Goal: Transaction & Acquisition: Purchase product/service

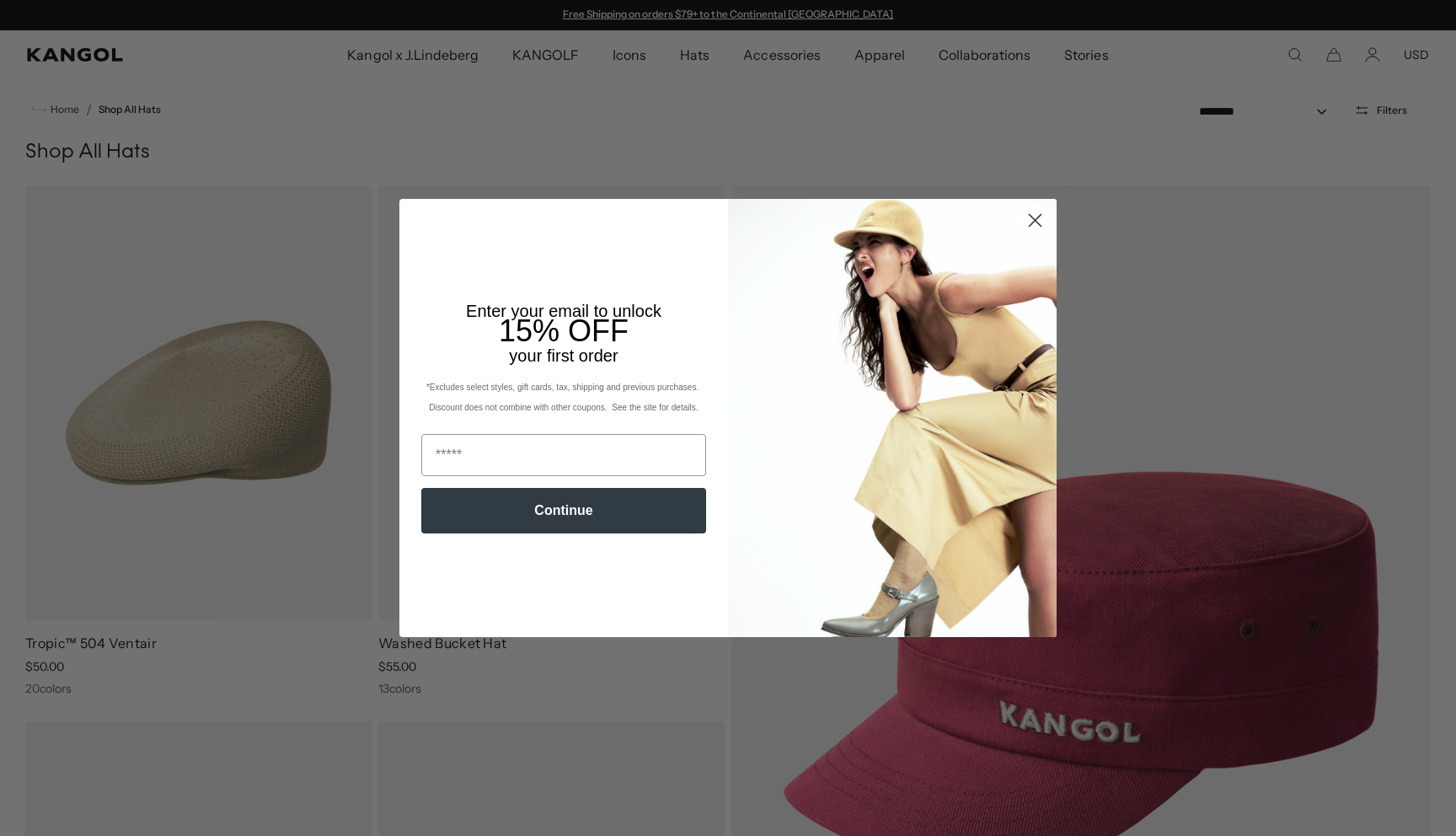
click at [1027, 227] on circle "Close dialog" at bounding box center [1035, 220] width 28 height 28
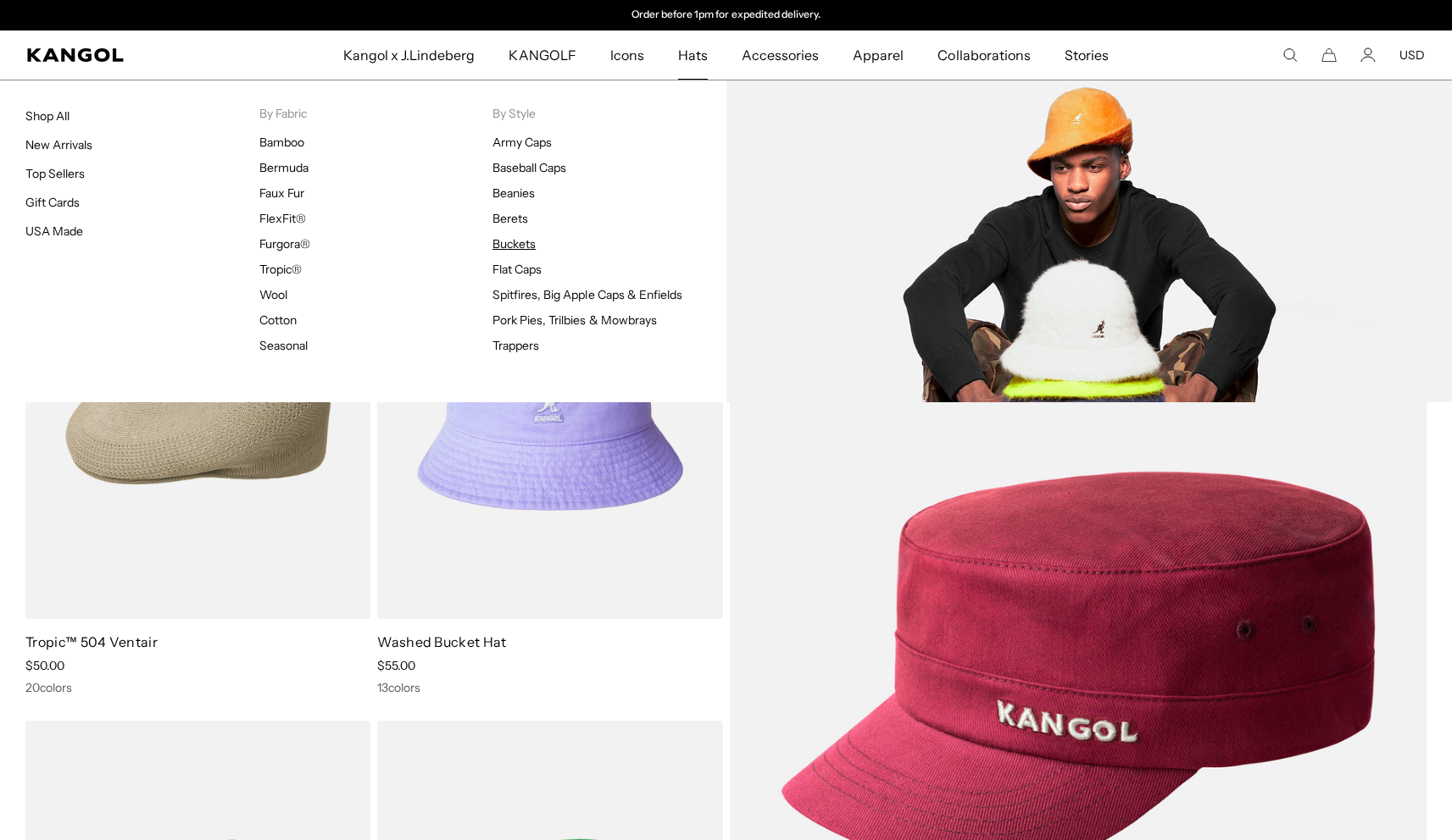
click at [503, 240] on link "Buckets" at bounding box center [514, 243] width 43 height 15
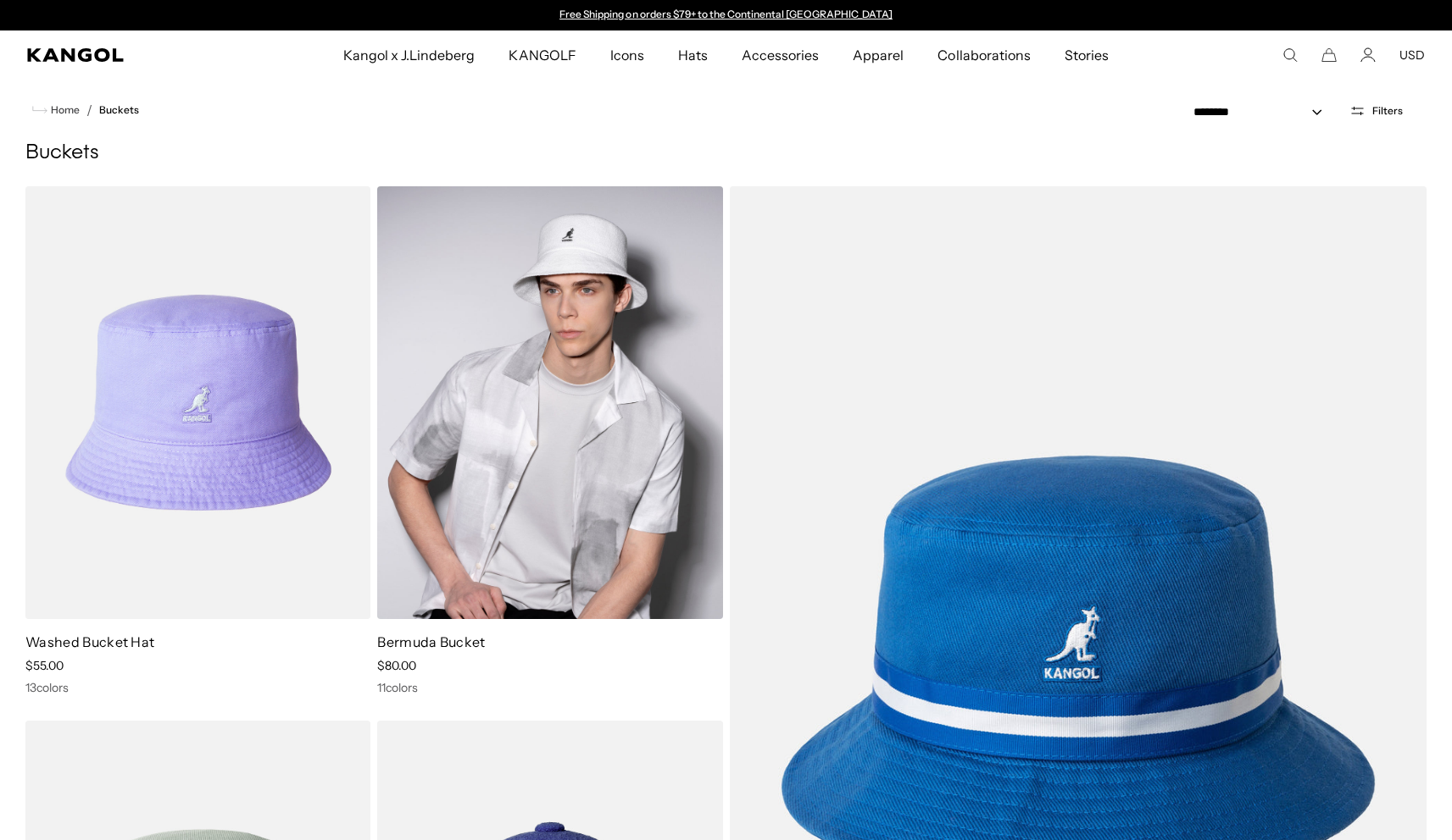
click at [486, 439] on img at bounding box center [550, 403] width 345 height 433
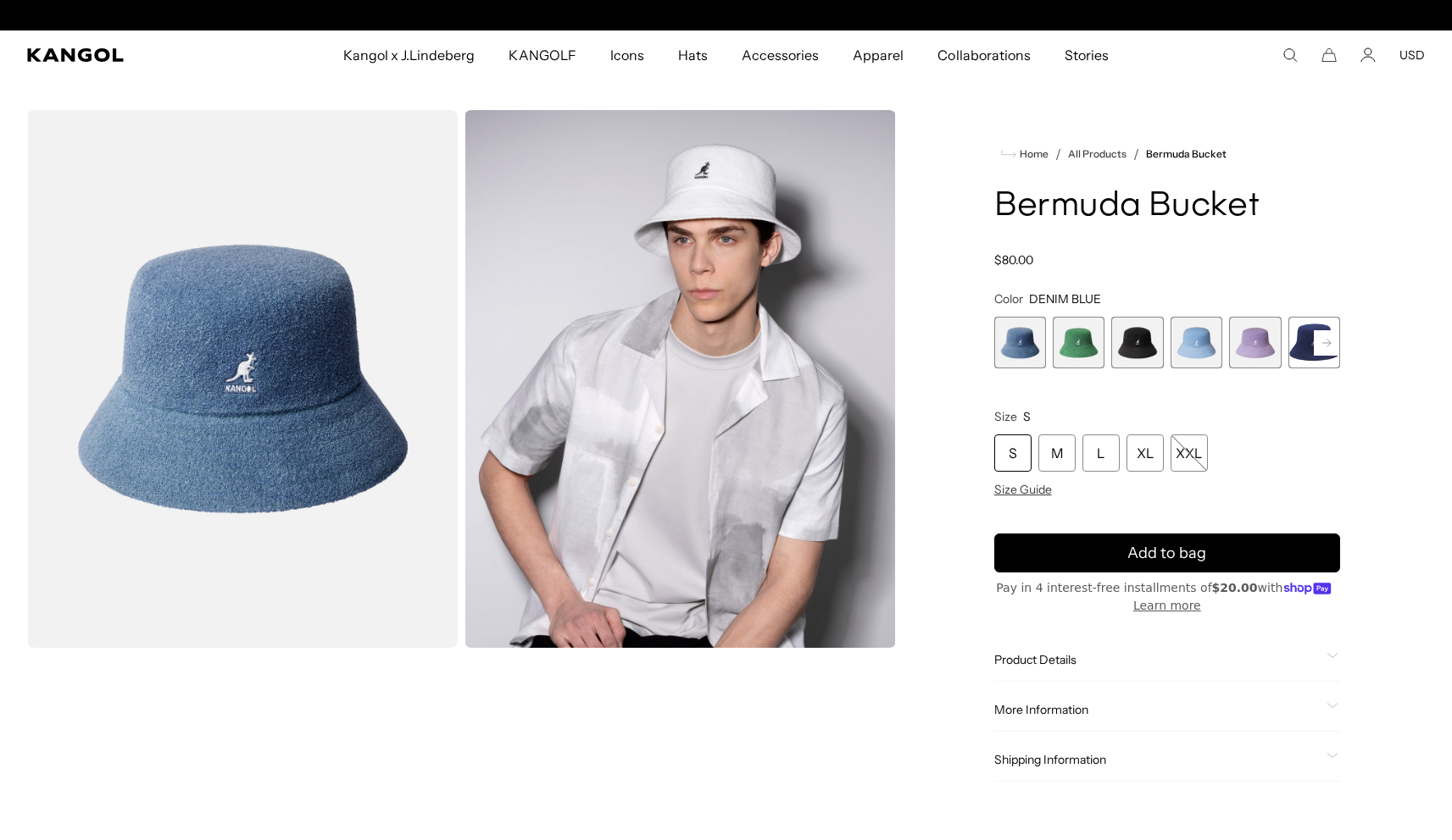
scroll to position [0, 350]
click at [1017, 348] on span "1 of 11" at bounding box center [1020, 343] width 52 height 52
click at [1200, 337] on span "4 of 11" at bounding box center [1196, 343] width 52 height 52
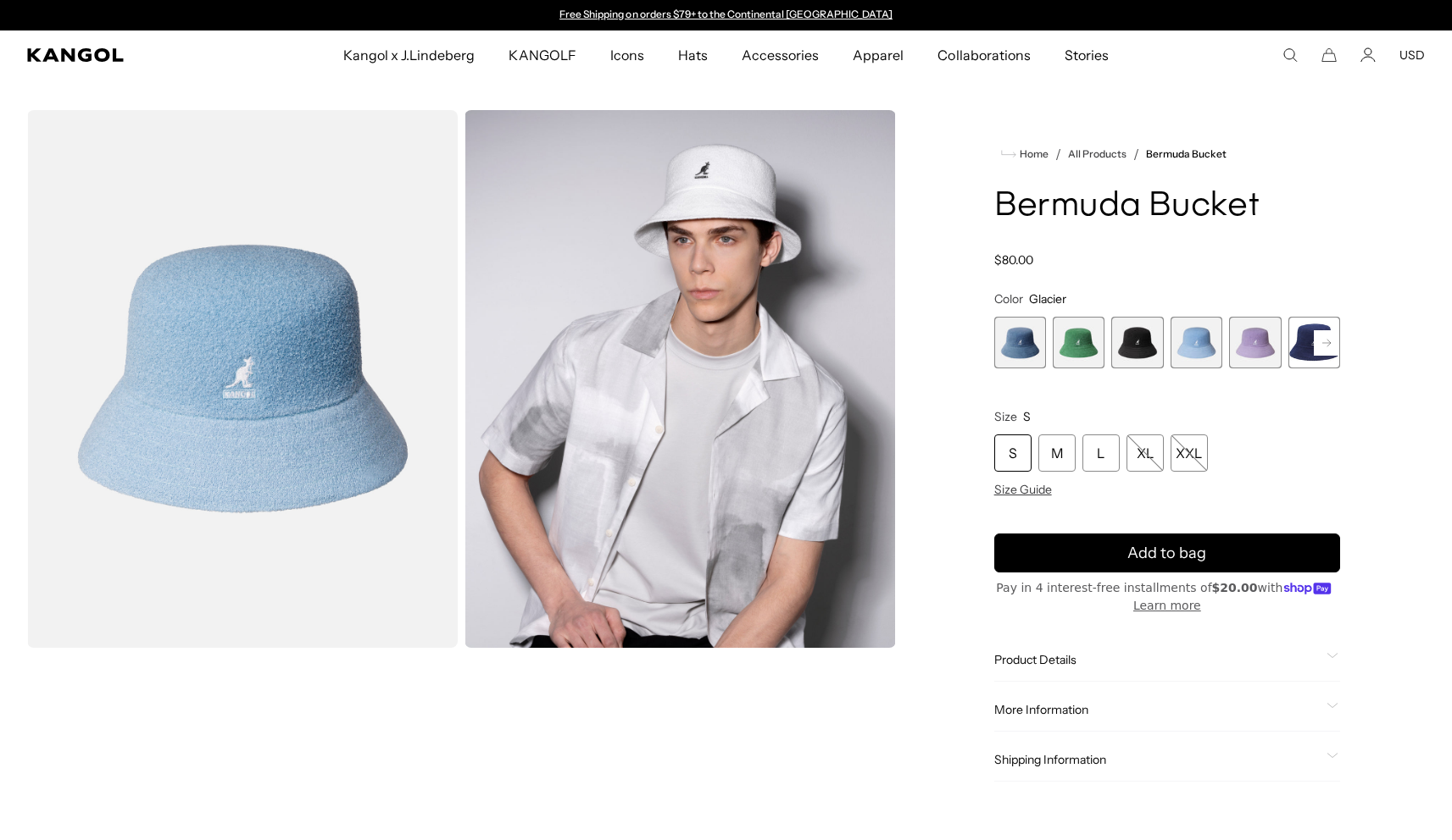
click at [1077, 352] on span "2 of 11" at bounding box center [1078, 343] width 52 height 52
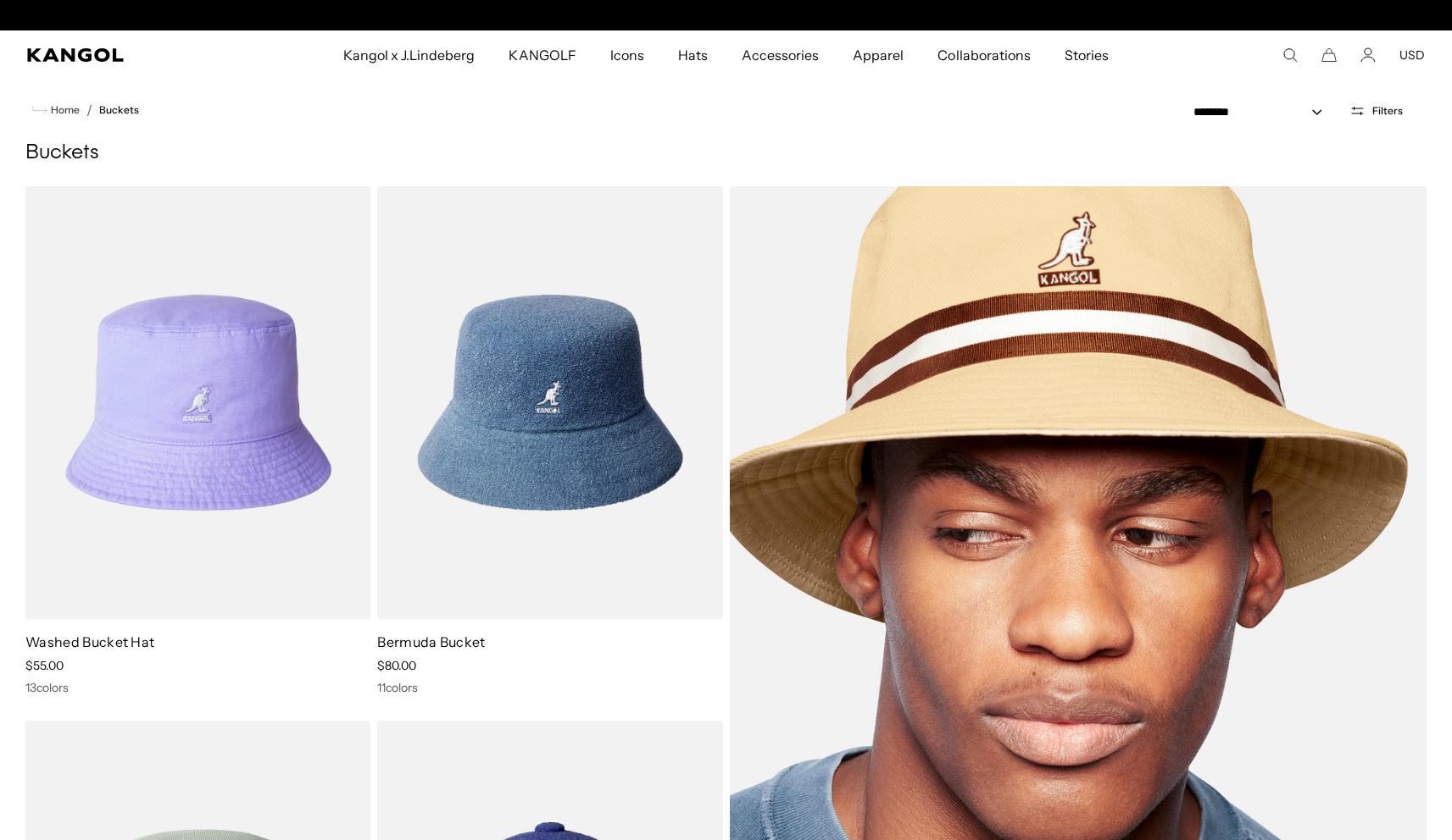
scroll to position [0, 350]
click at [1228, 611] on img at bounding box center [1078, 670] width 697 height 968
